Goal: Task Accomplishment & Management: Complete application form

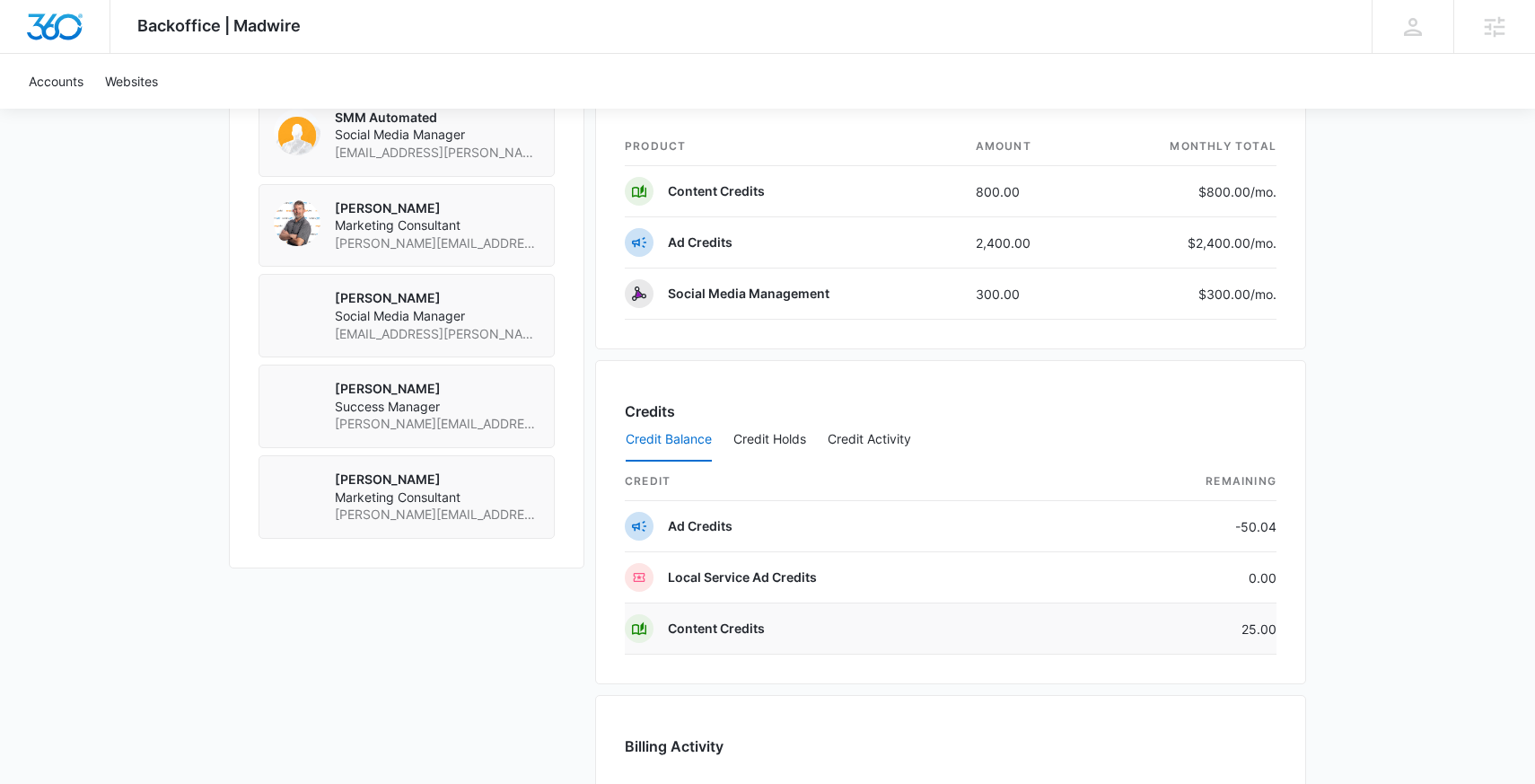
scroll to position [1308, 0]
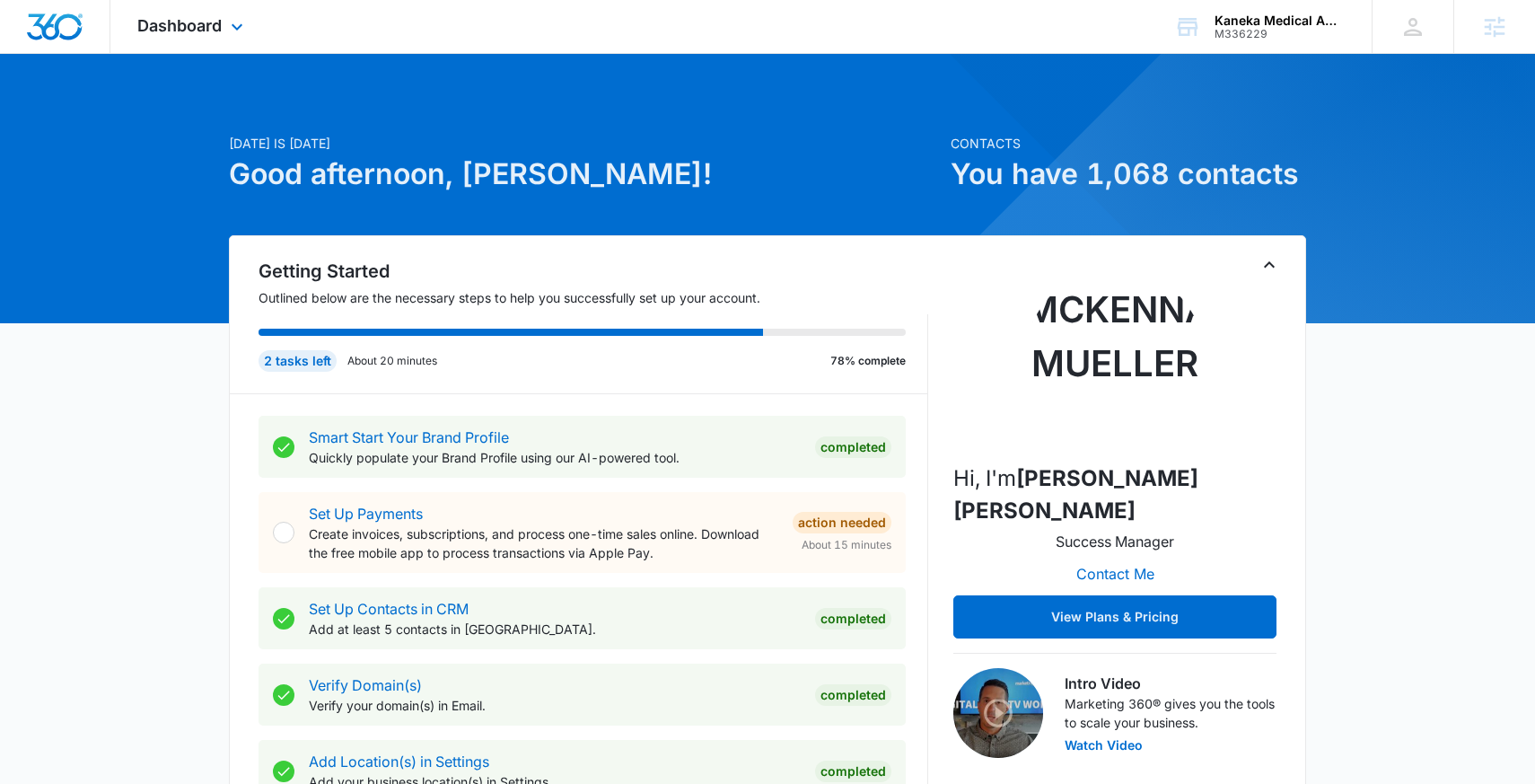
click at [161, 5] on div "Dashboard Apps Reputation Forms CRM Email Social Content Ads Intelligence Files…" at bounding box center [192, 26] width 164 height 53
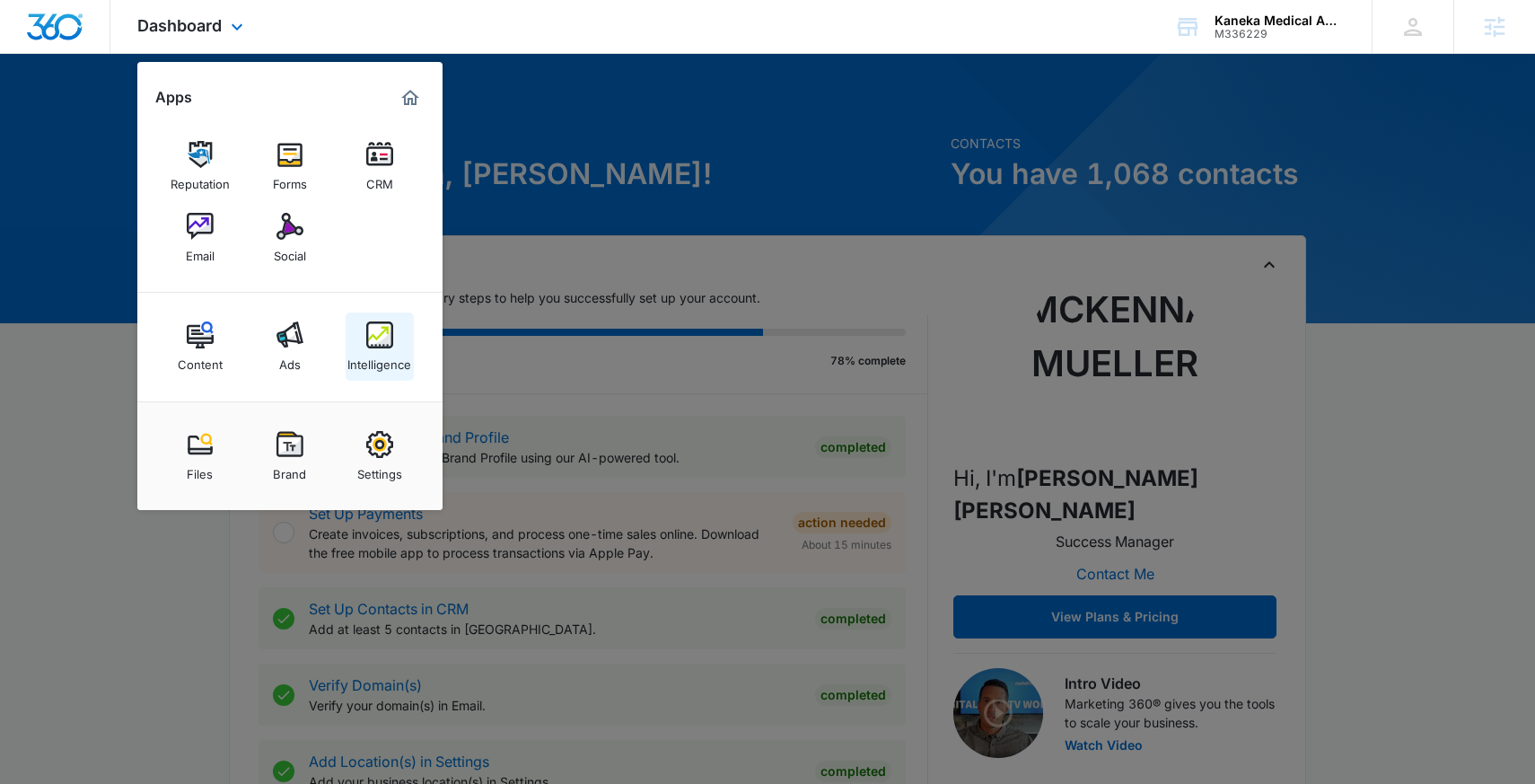
click at [399, 344] on link "Intelligence" at bounding box center [379, 346] width 68 height 68
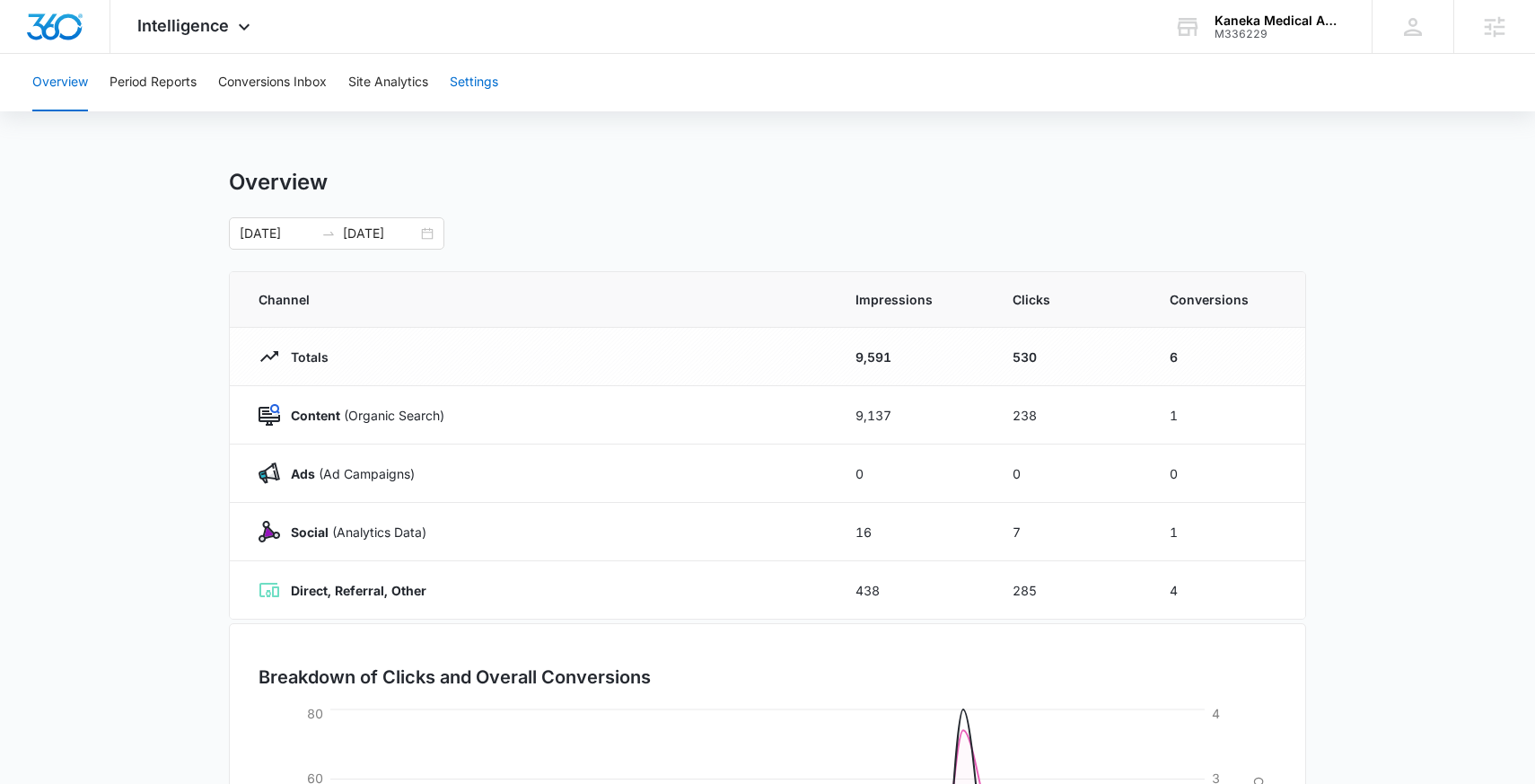
click at [460, 84] on button "Settings" at bounding box center [474, 82] width 49 height 57
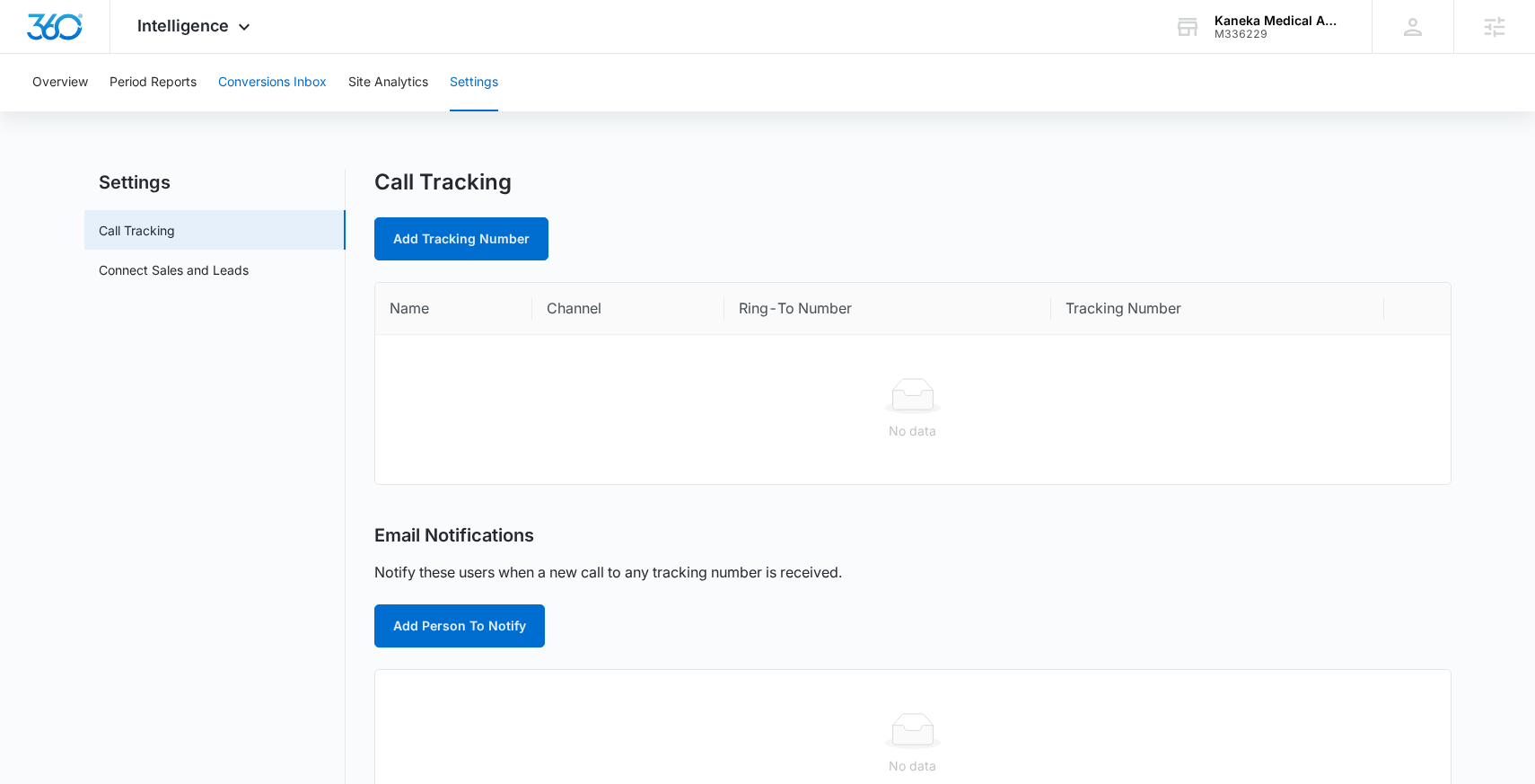
click at [284, 102] on button "Conversions Inbox" at bounding box center [272, 82] width 109 height 57
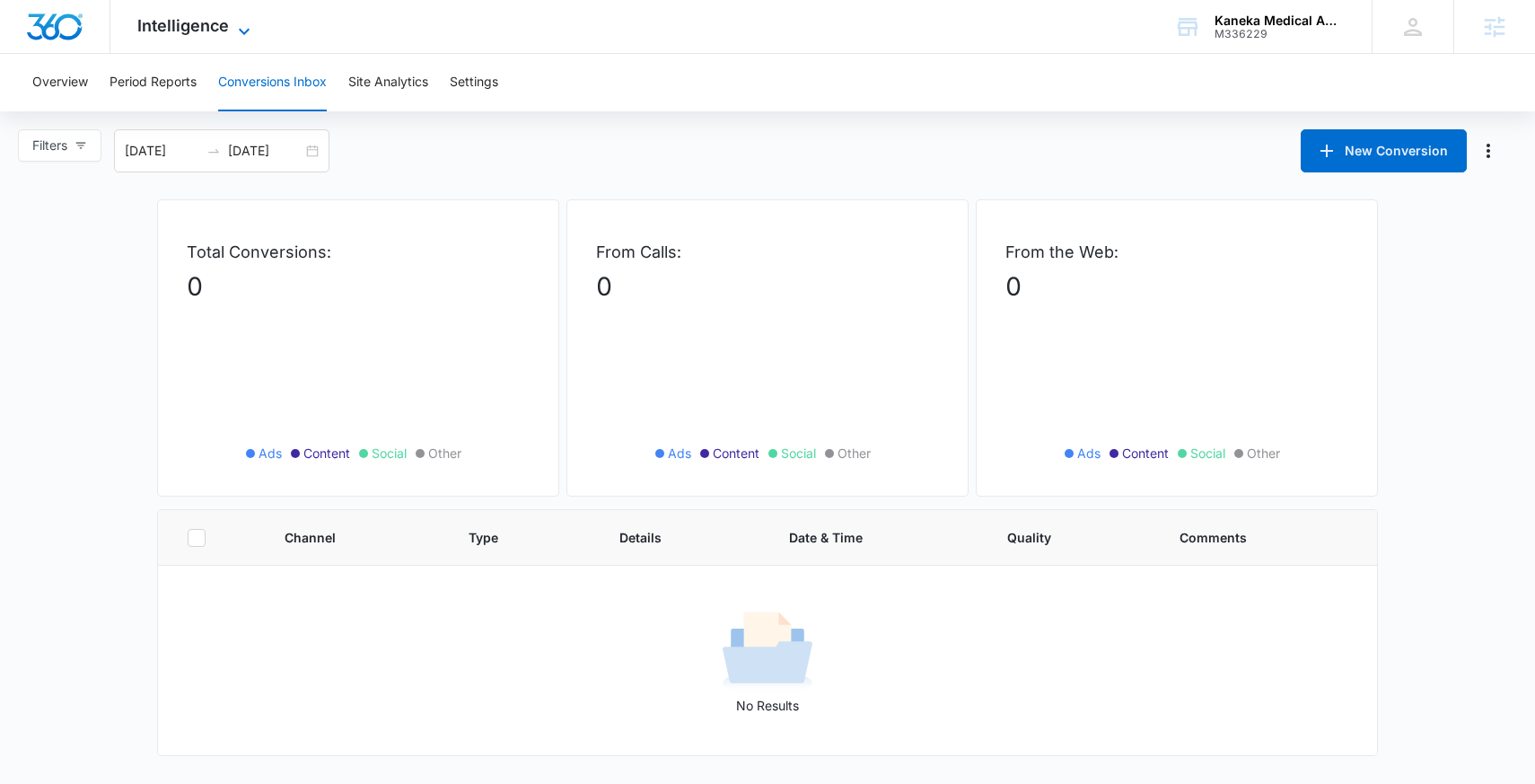
click at [221, 34] on span "Intelligence" at bounding box center [183, 25] width 91 height 18
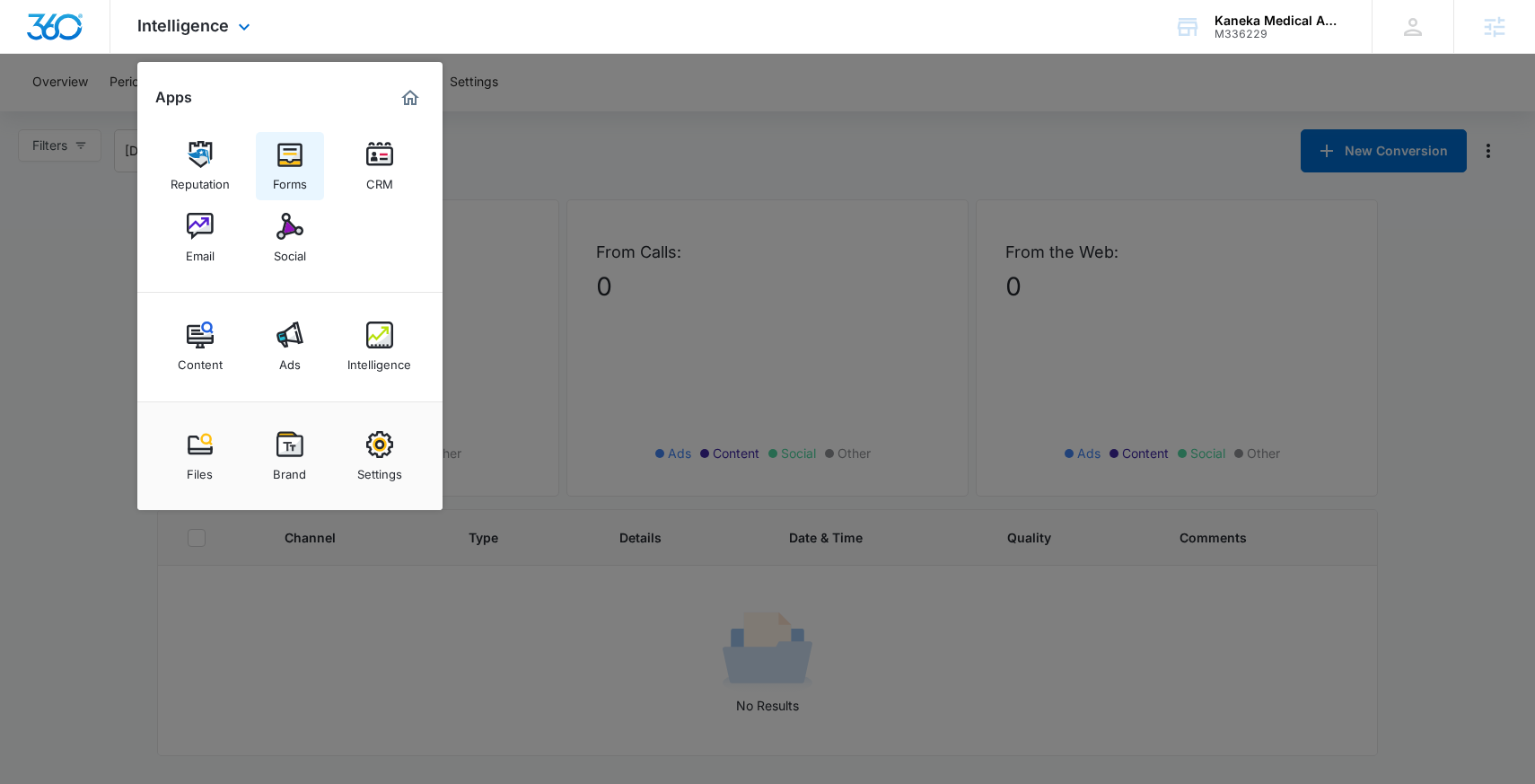
click at [285, 147] on img at bounding box center [290, 155] width 27 height 27
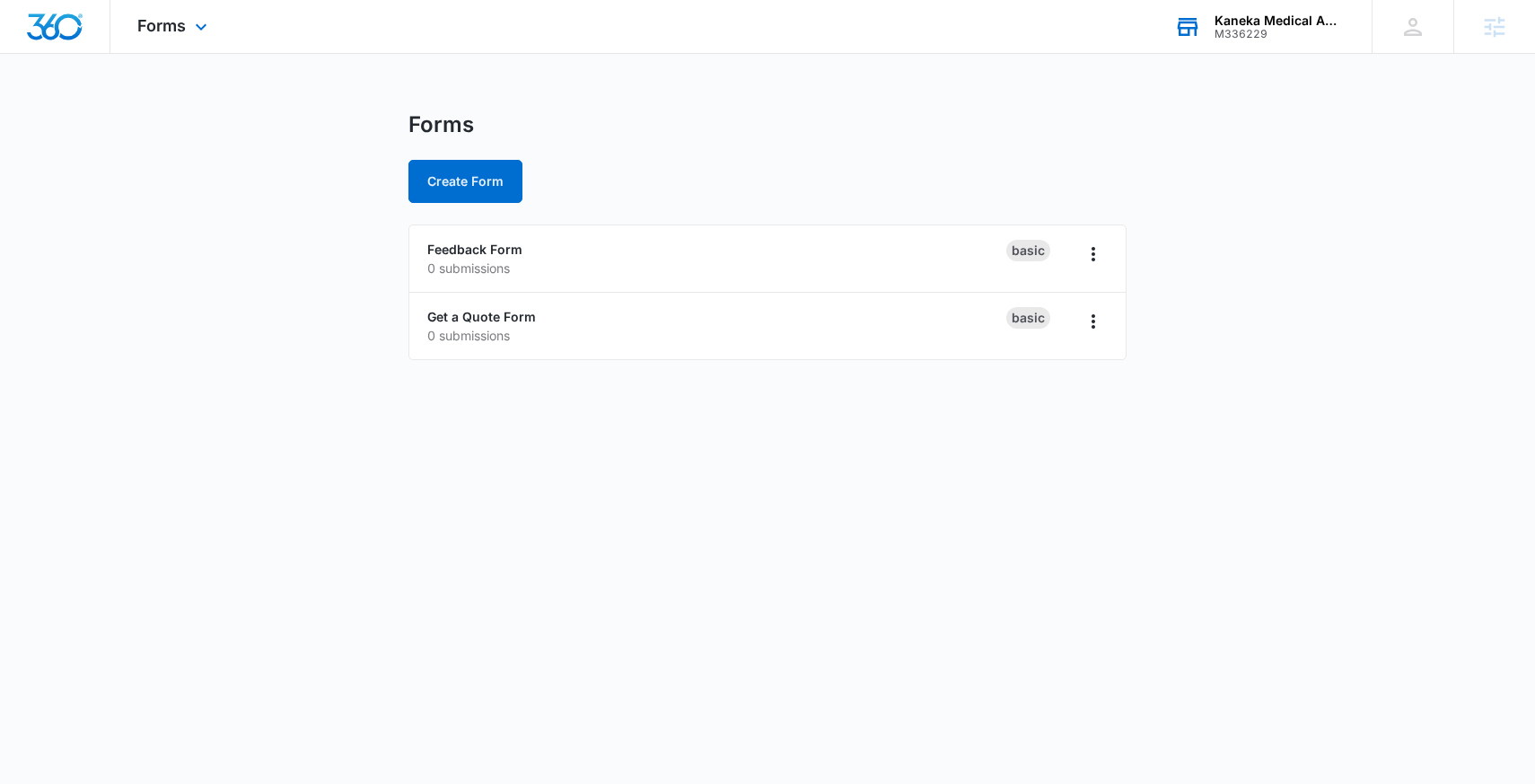
click at [1288, 18] on div "Kaneka Medical America, LLC" at bounding box center [1279, 20] width 131 height 15
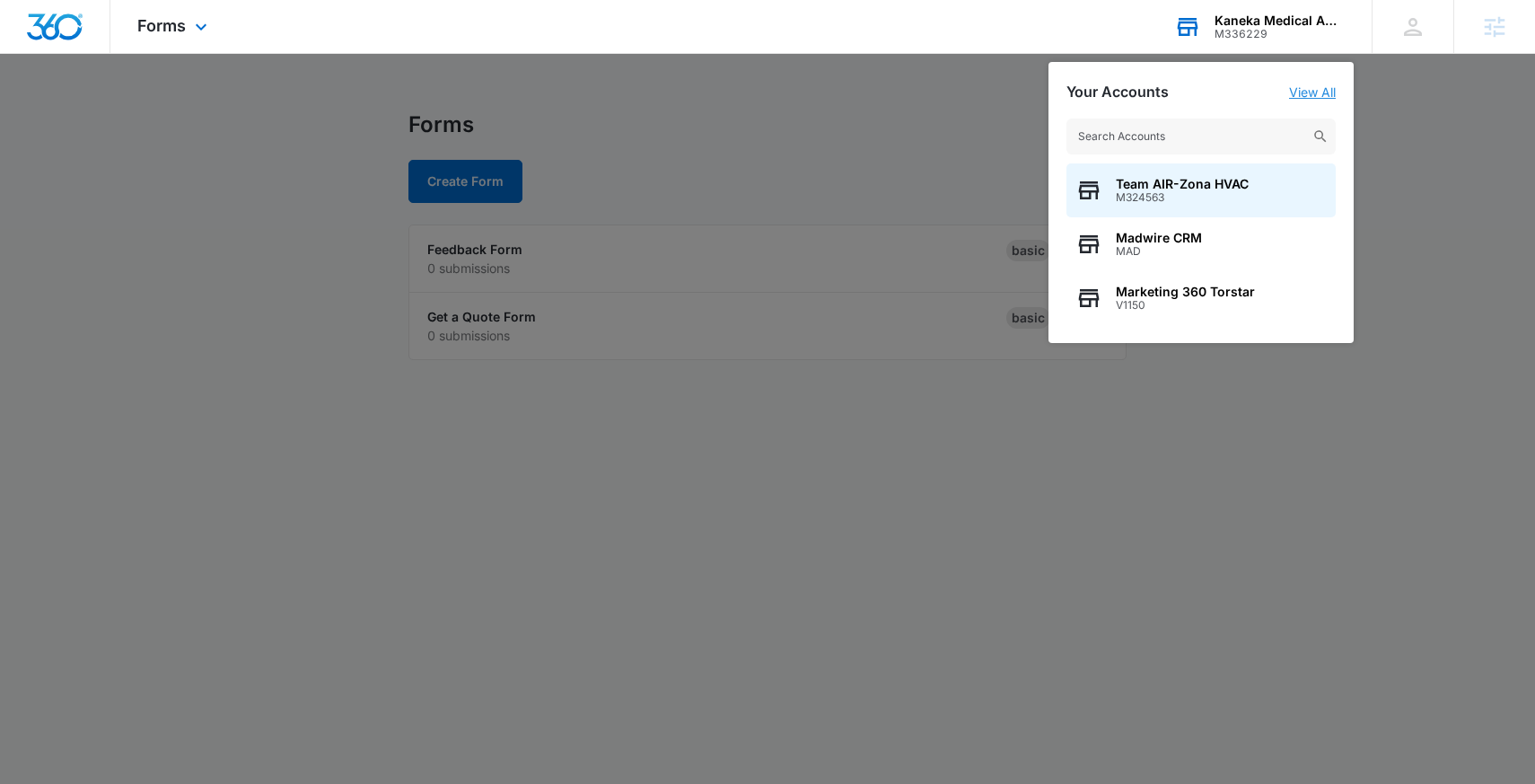
click at [1313, 90] on link "View All" at bounding box center [1312, 92] width 47 height 16
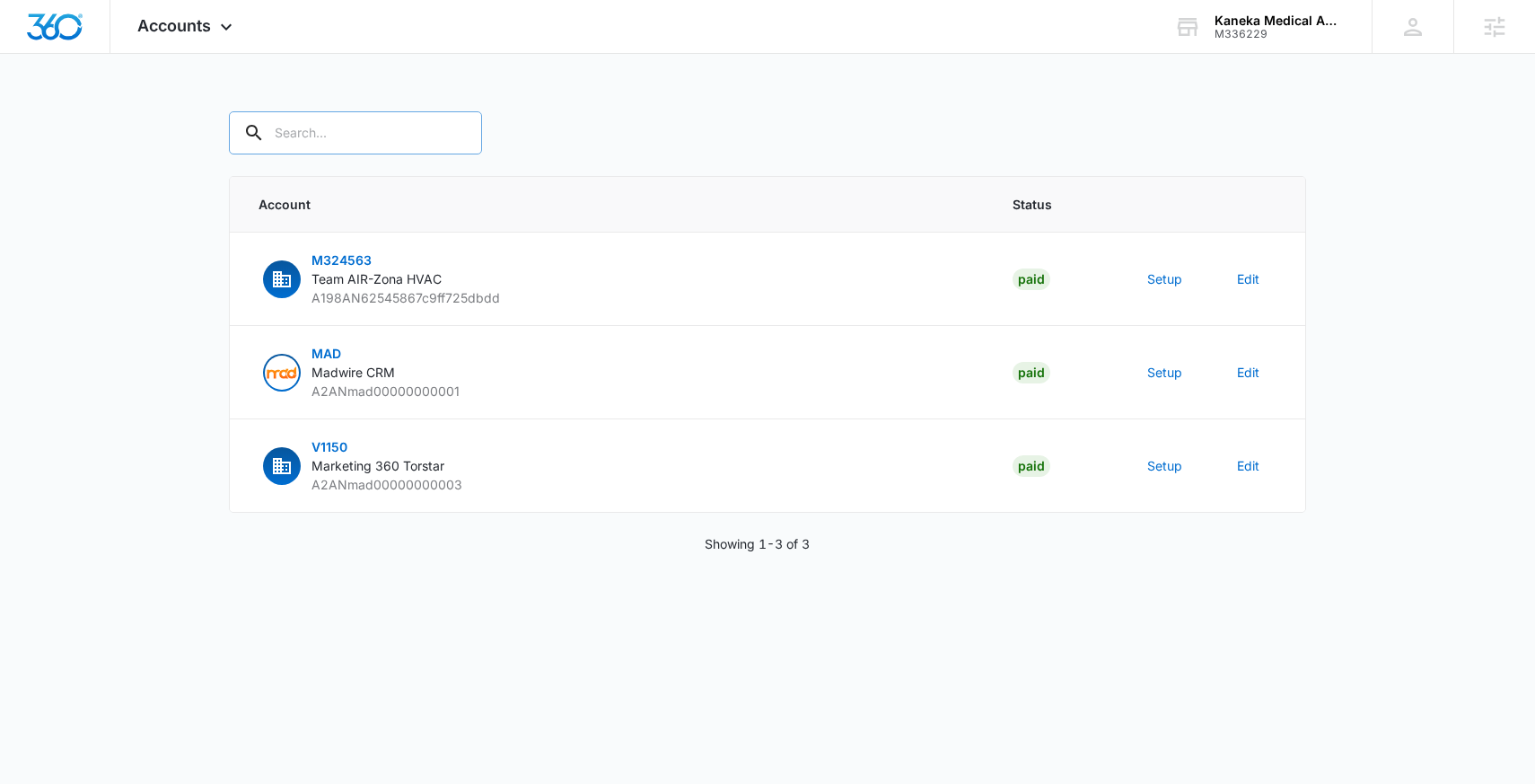
click at [327, 131] on input "text" at bounding box center [355, 132] width 253 height 43
paste input "M336229"
type input "M336229"
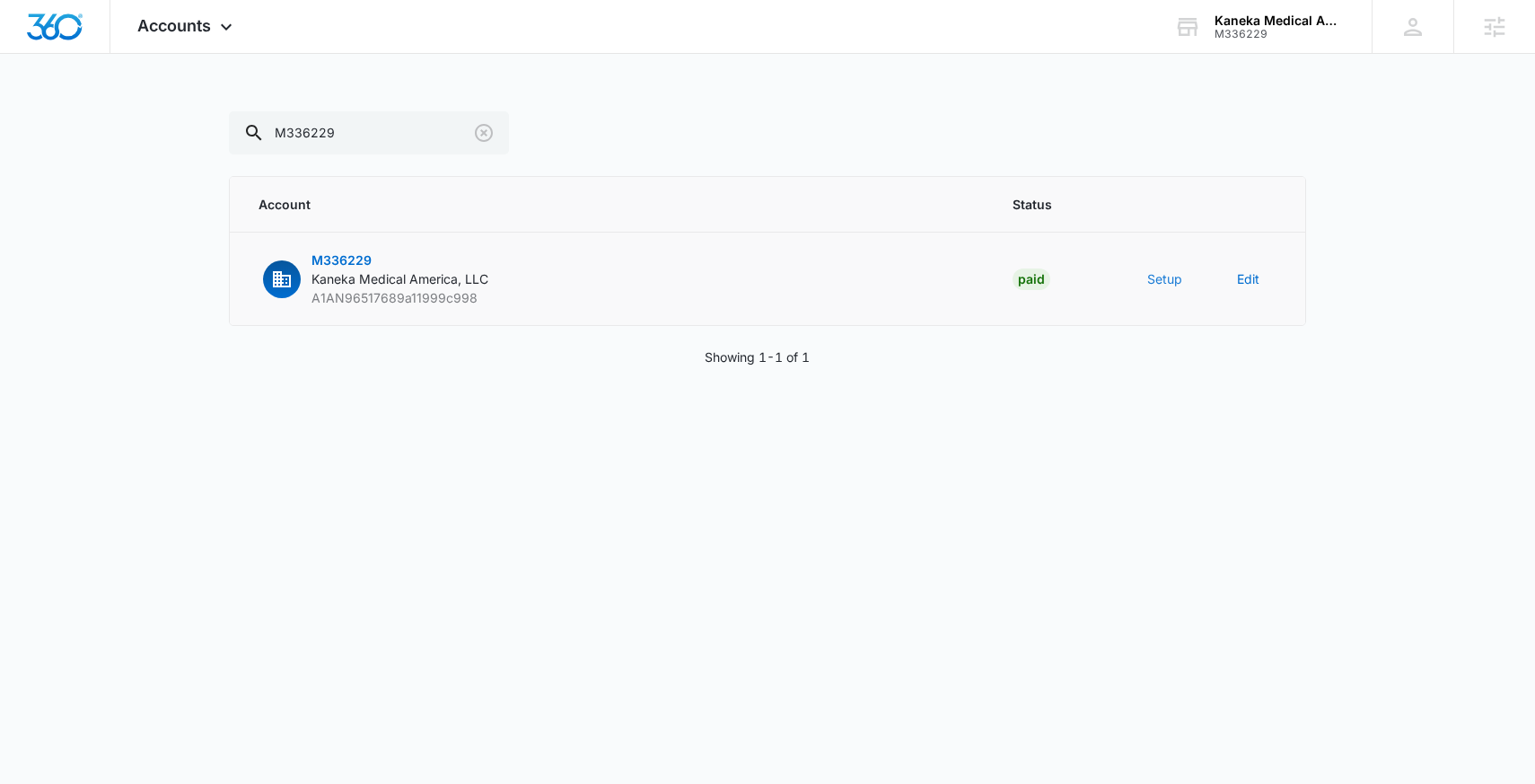
click at [1168, 284] on button "Setup" at bounding box center [1164, 278] width 35 height 18
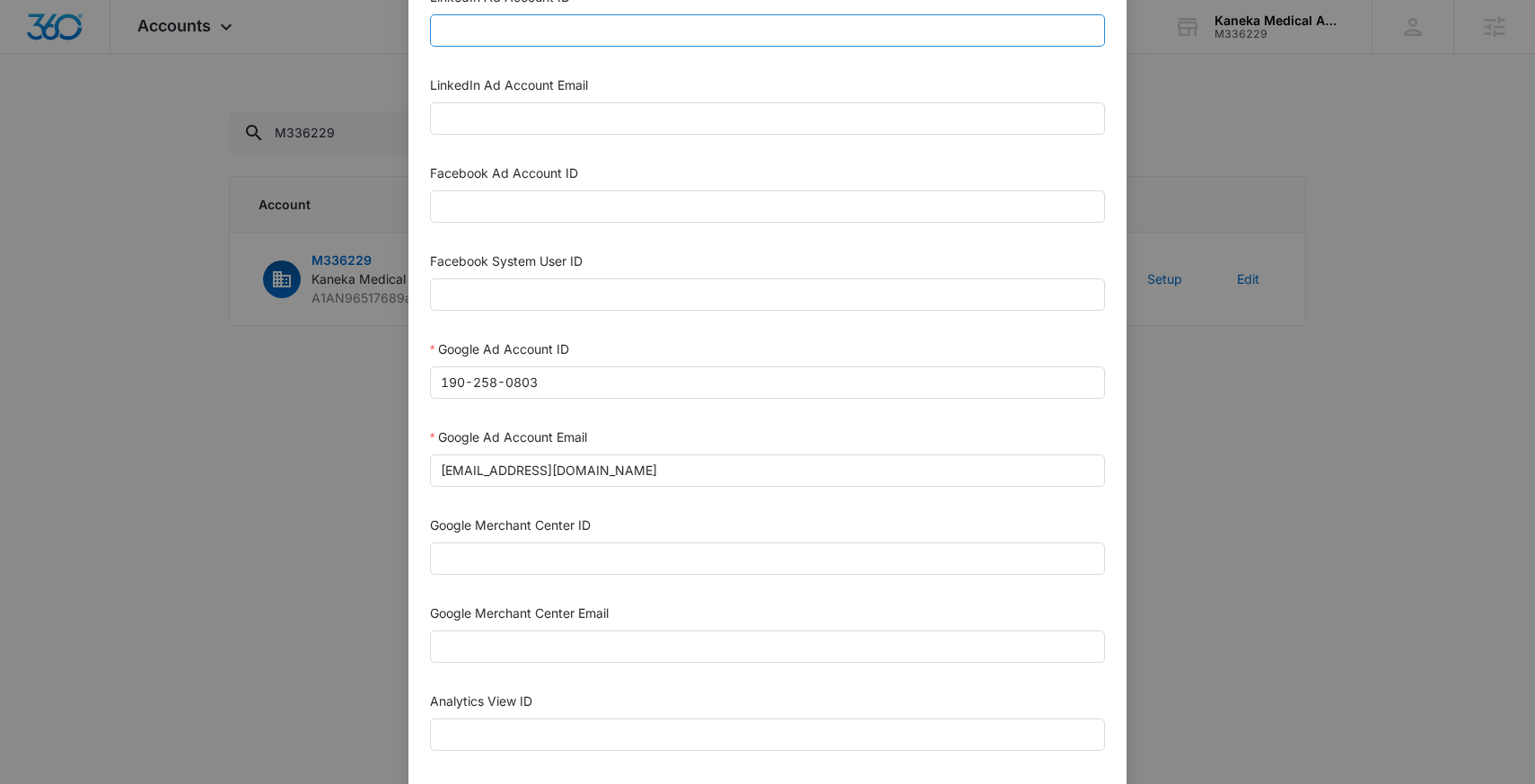
scroll to position [278, 0]
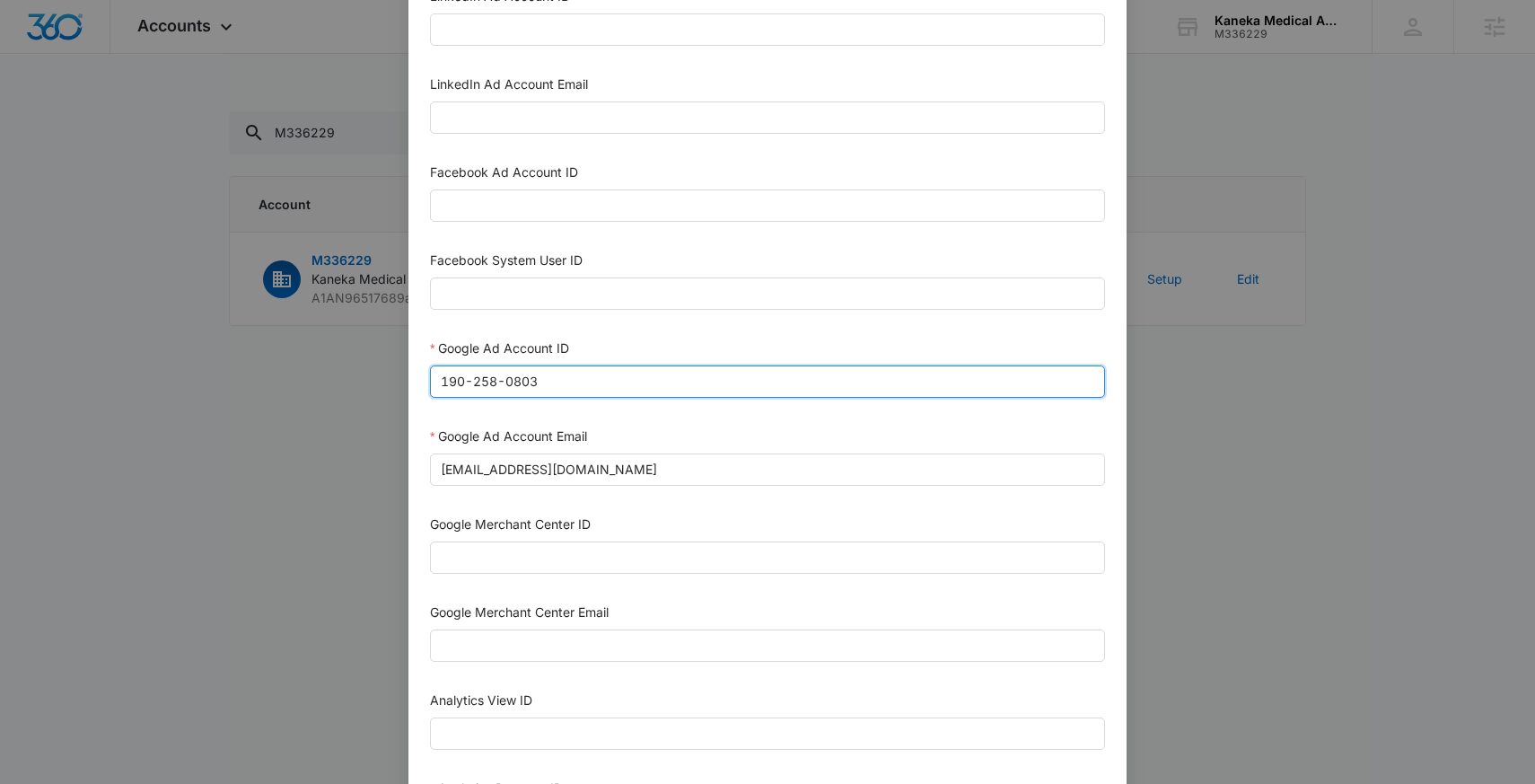
click at [761, 384] on input "190-258-0803" at bounding box center [768, 381] width 675 height 32
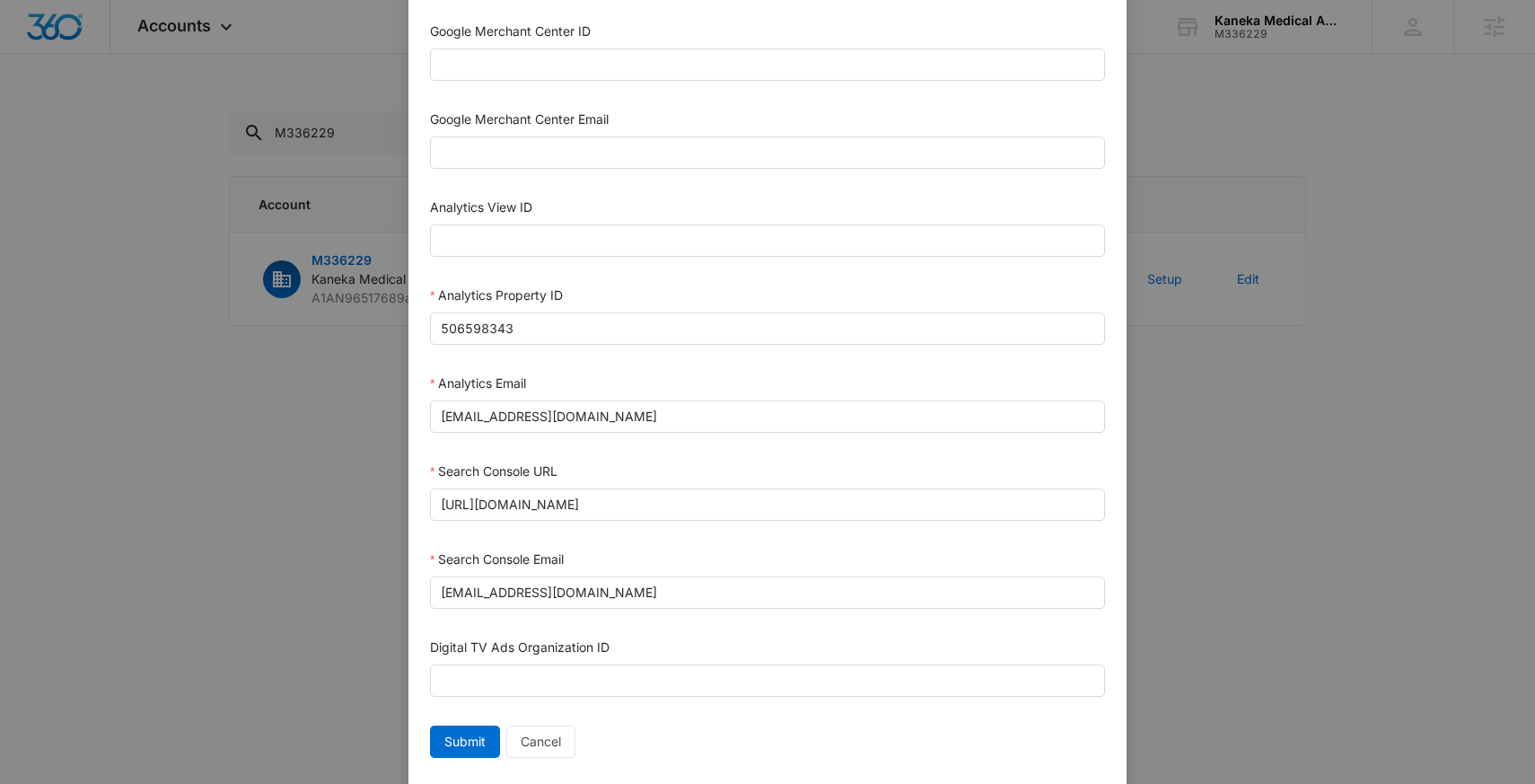
scroll to position [781, 0]
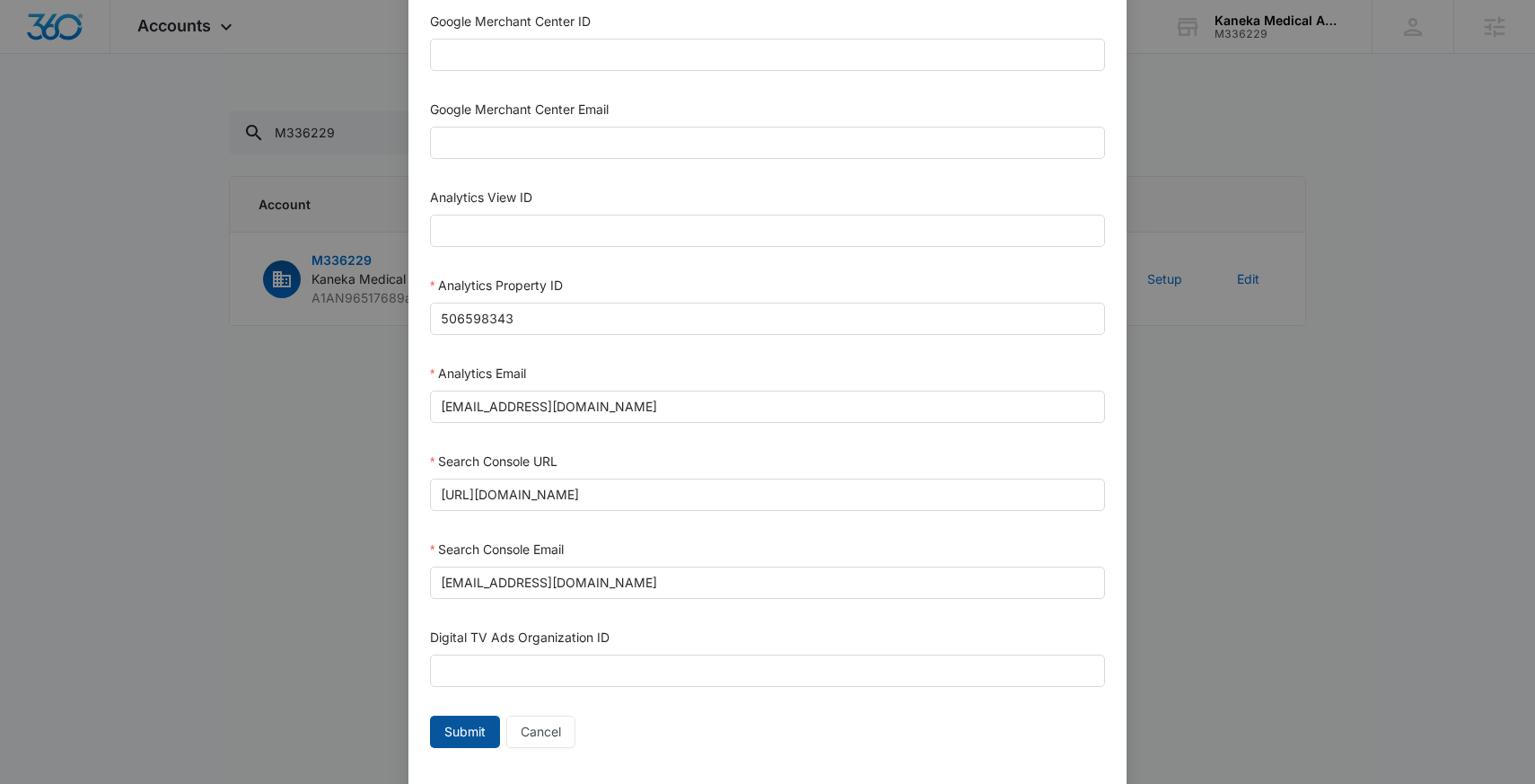
click at [477, 720] on button "Submit" at bounding box center [465, 731] width 70 height 32
